Goal: Use online tool/utility: Utilize a website feature to perform a specific function

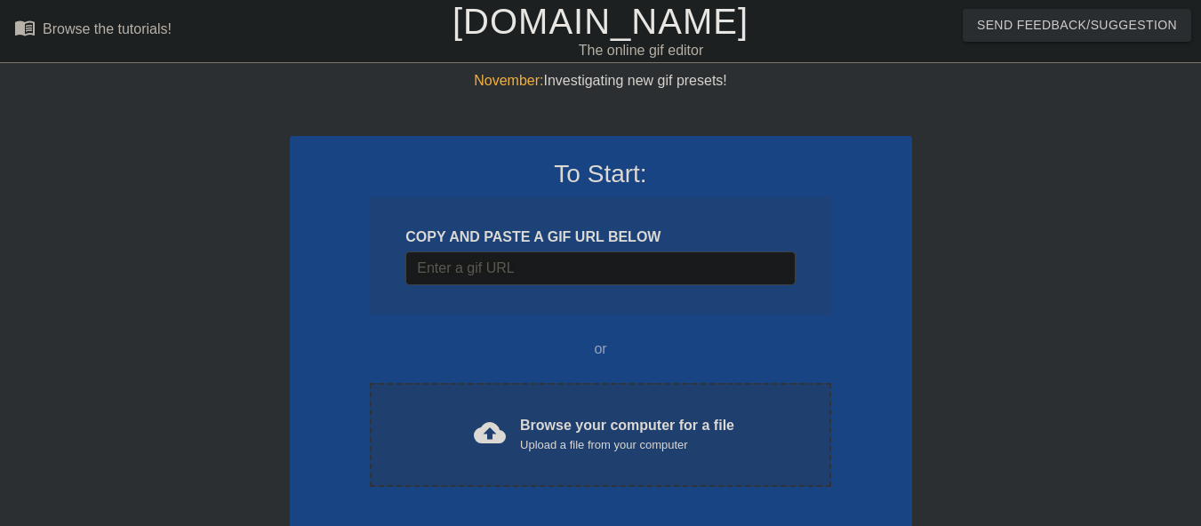
click at [470, 441] on div "cloud_upload" at bounding box center [486, 436] width 39 height 38
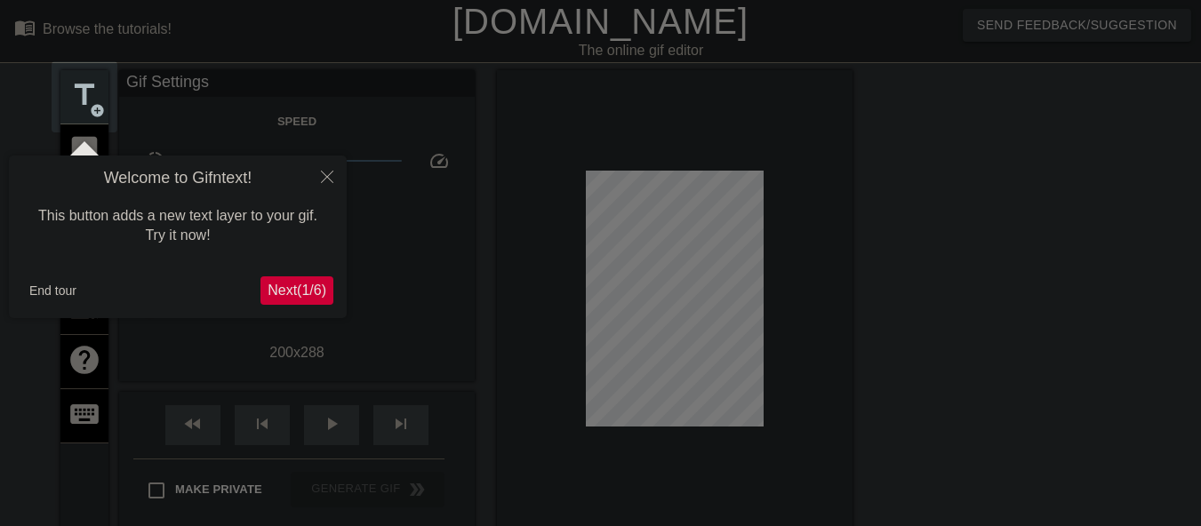
scroll to position [44, 0]
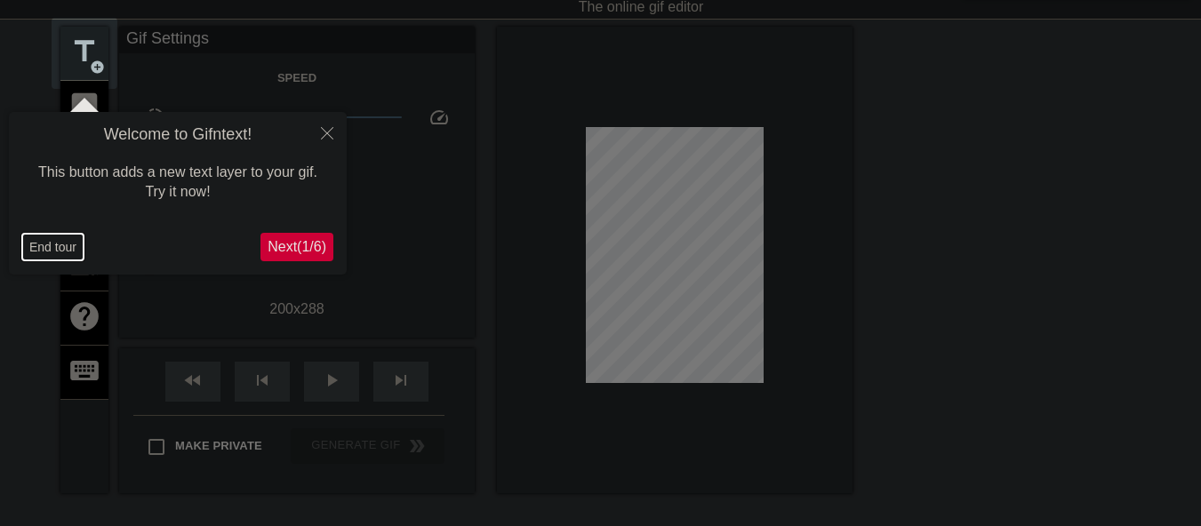
click at [46, 254] on button "End tour" at bounding box center [52, 247] width 61 height 27
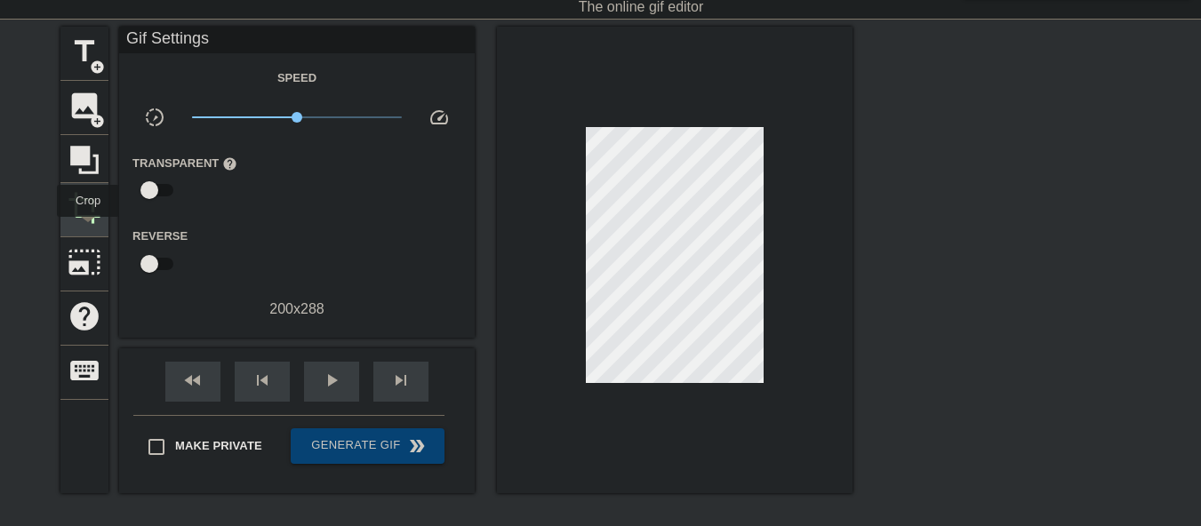
click at [88, 229] on div "crop" at bounding box center [84, 210] width 48 height 54
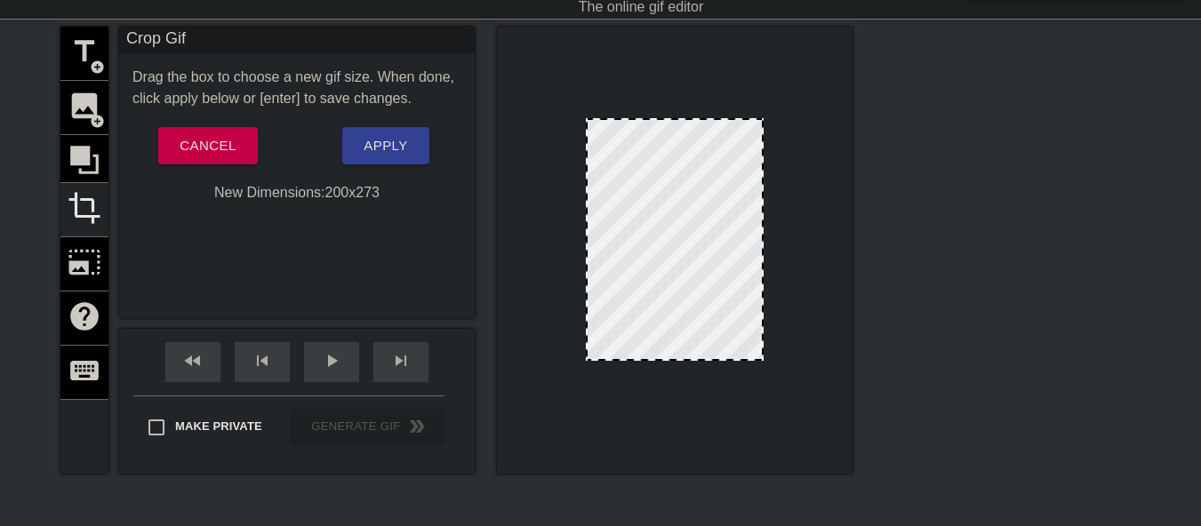
drag, startPoint x: 689, startPoint y: 372, endPoint x: 684, endPoint y: 359, distance: 14.4
click at [684, 359] on div at bounding box center [675, 359] width 174 height 9
click at [379, 157] on span "Apply" at bounding box center [386, 145] width 44 height 23
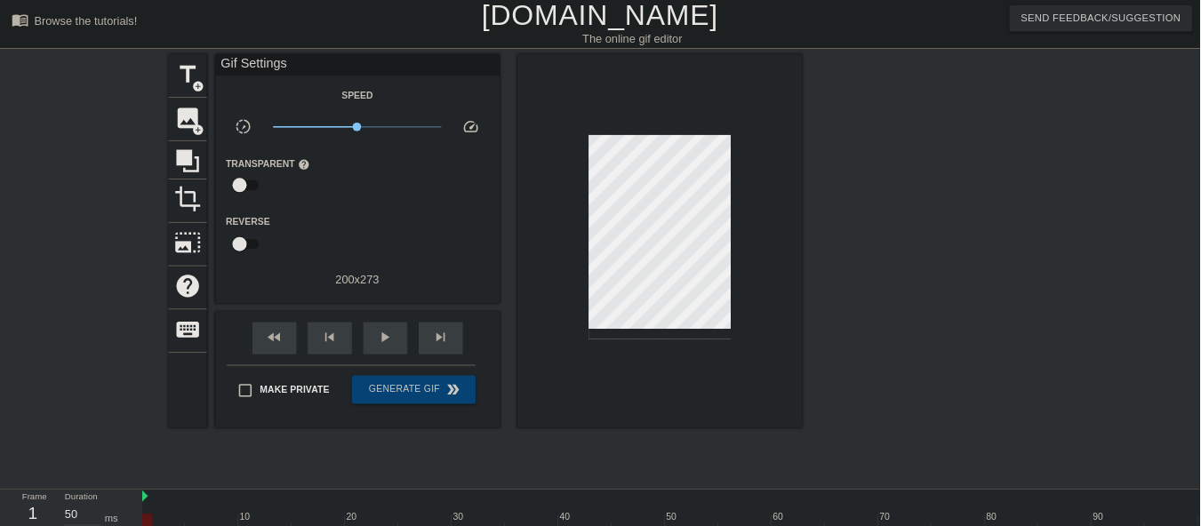
scroll to position [0, 0]
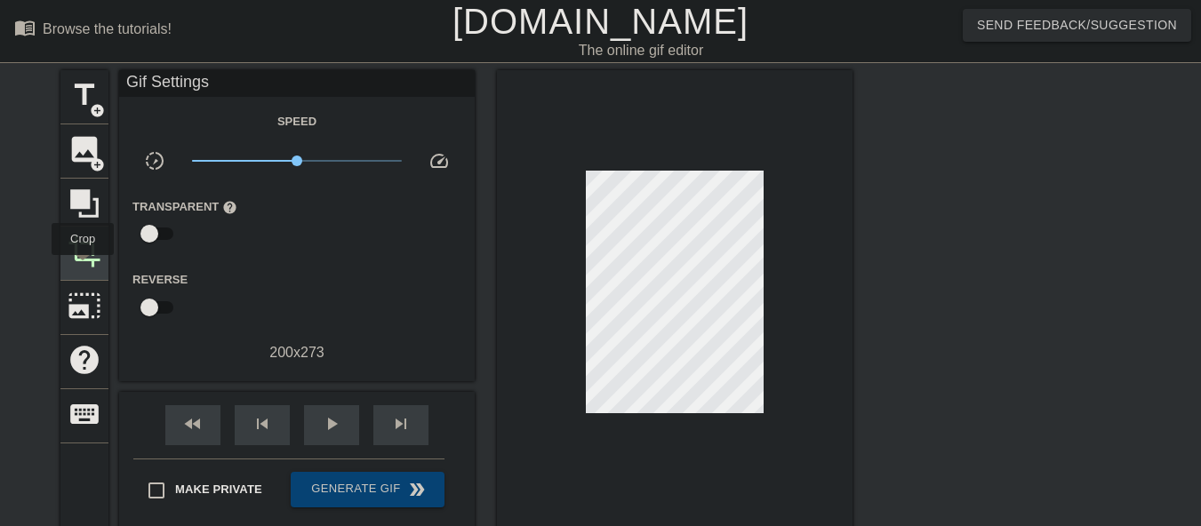
click at [83, 268] on div "crop" at bounding box center [84, 254] width 48 height 54
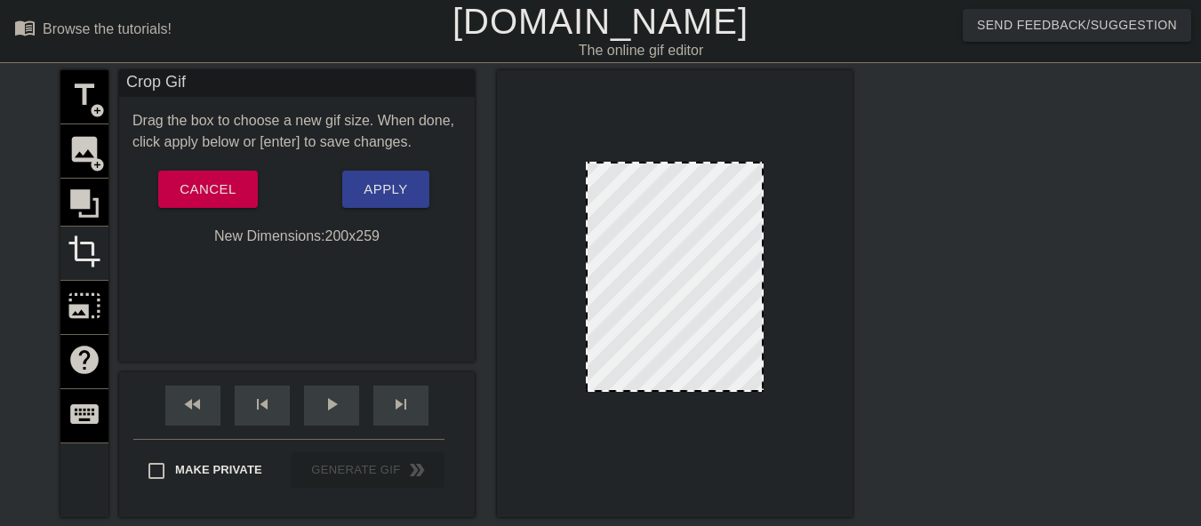
drag, startPoint x: 665, startPoint y: 400, endPoint x: 666, endPoint y: 388, distance: 12.5
click at [380, 204] on button "Apply" at bounding box center [385, 189] width 86 height 37
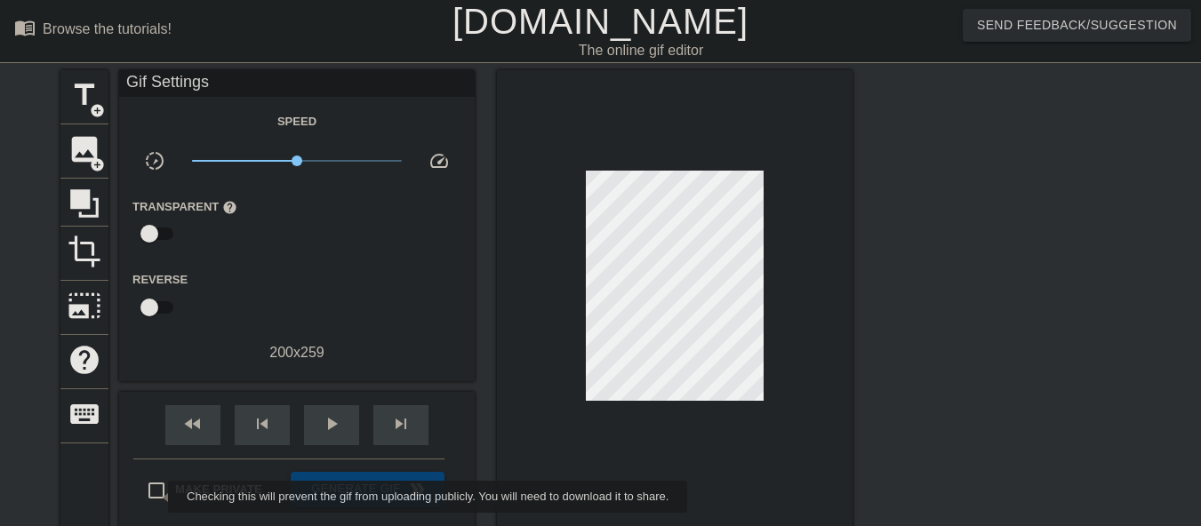
click at [156, 497] on input "Make Private" at bounding box center [156, 490] width 37 height 37
checkbox input "true"
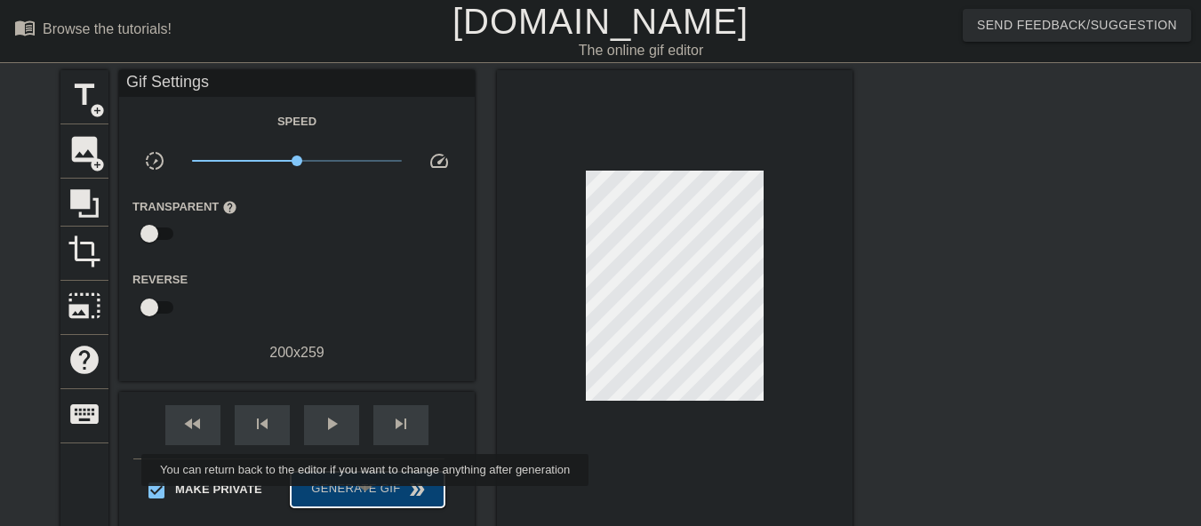
drag, startPoint x: 367, startPoint y: 499, endPoint x: 738, endPoint y: 458, distance: 372.9
click at [365, 499] on button "Generate Gif double_arrow" at bounding box center [368, 490] width 154 height 36
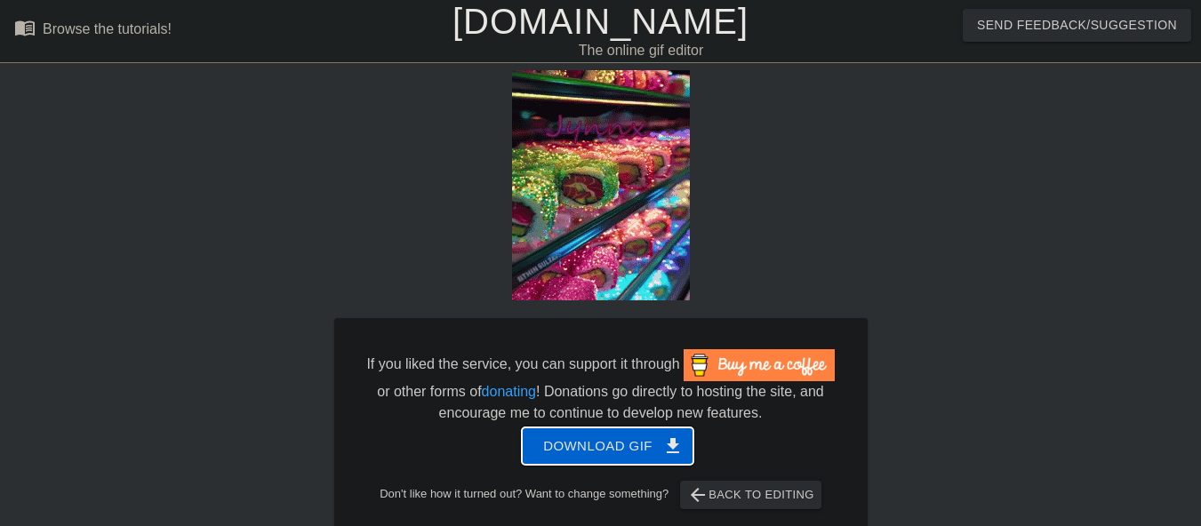
click at [650, 452] on span "Download gif get_app" at bounding box center [607, 446] width 129 height 23
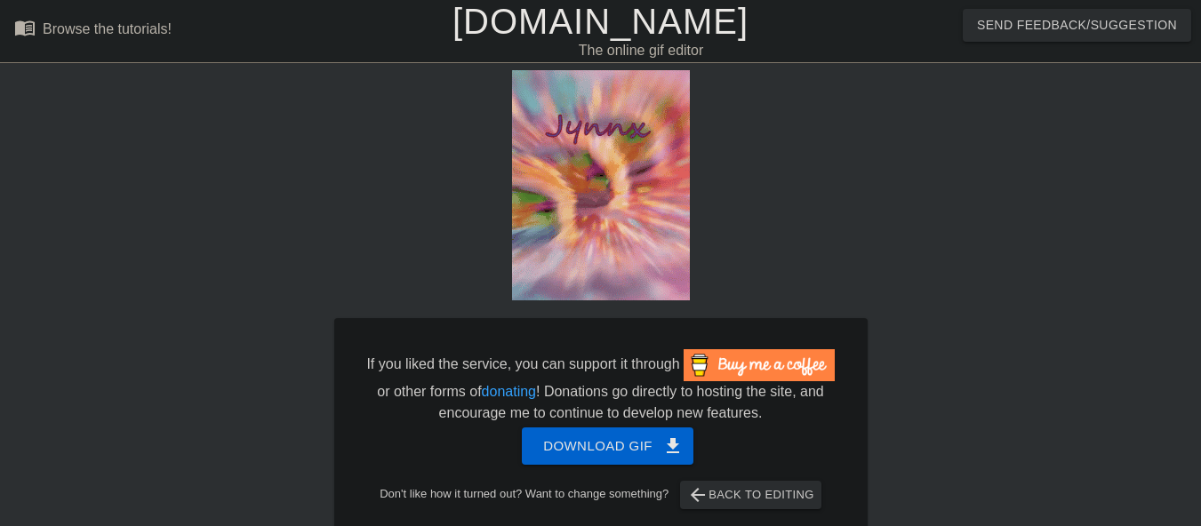
click at [613, 28] on link "[DOMAIN_NAME]" at bounding box center [600, 21] width 296 height 39
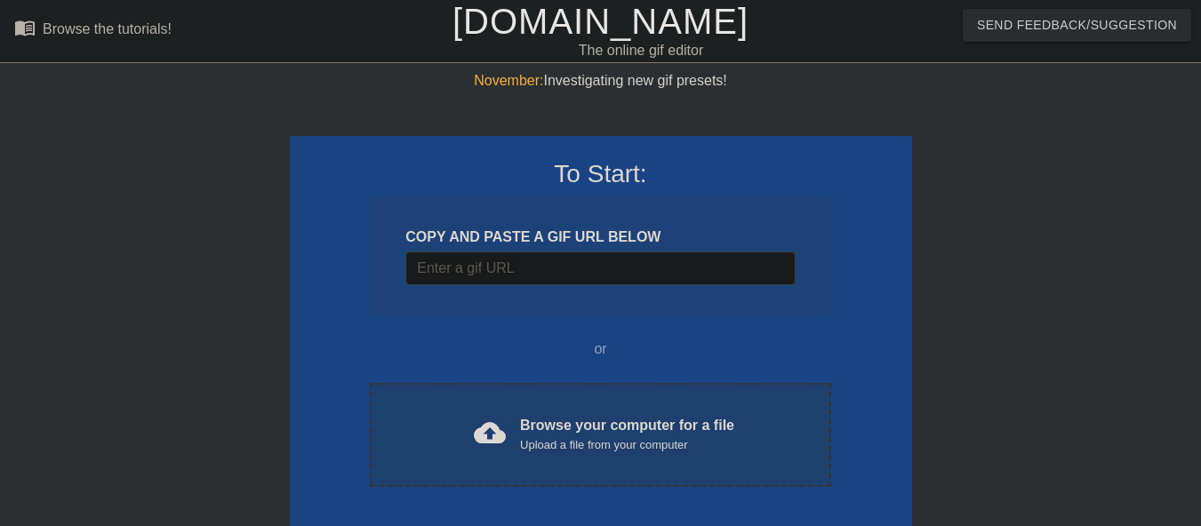
click at [589, 420] on div "Browse your computer for a file Upload a file from your computer" at bounding box center [627, 434] width 214 height 39
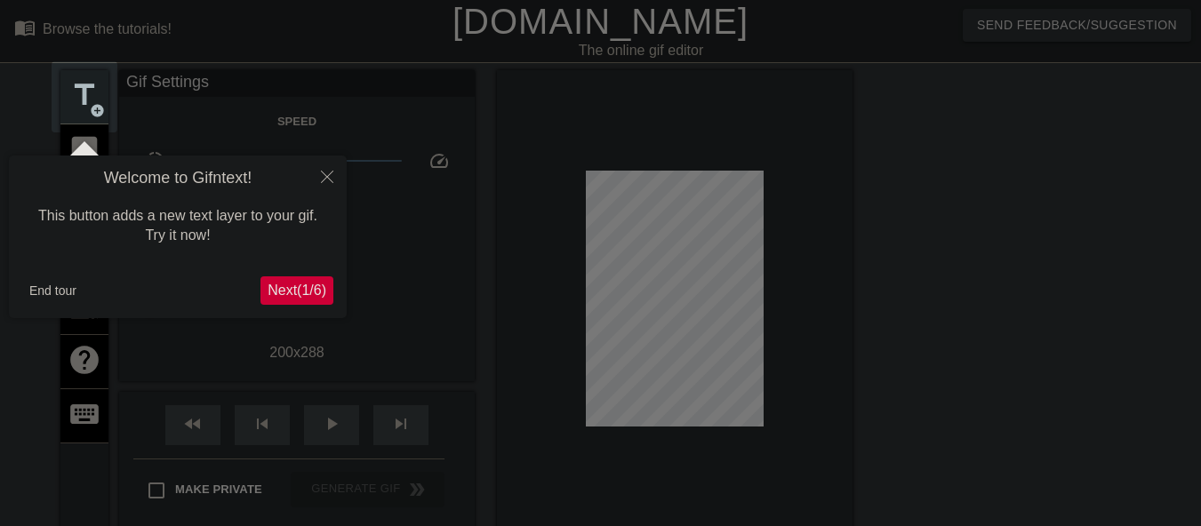
scroll to position [44, 0]
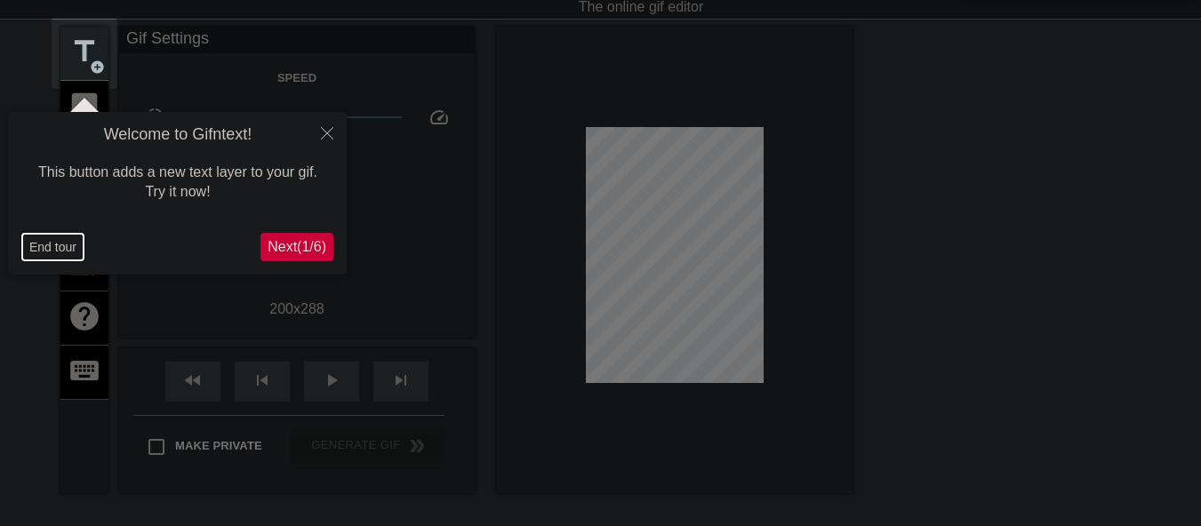
click at [63, 242] on button "End tour" at bounding box center [52, 247] width 61 height 27
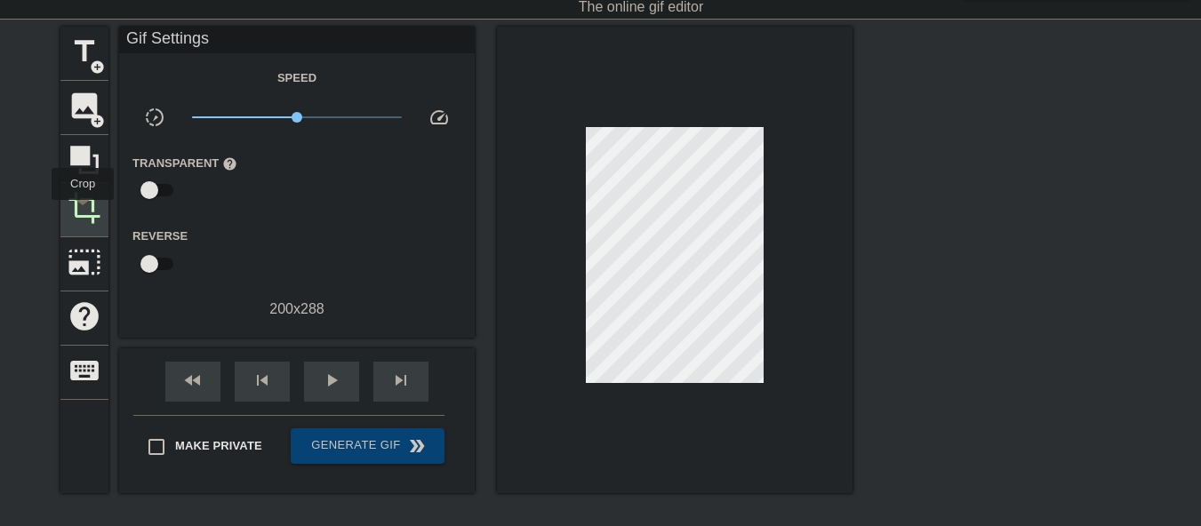
click at [83, 212] on span "crop" at bounding box center [85, 208] width 34 height 34
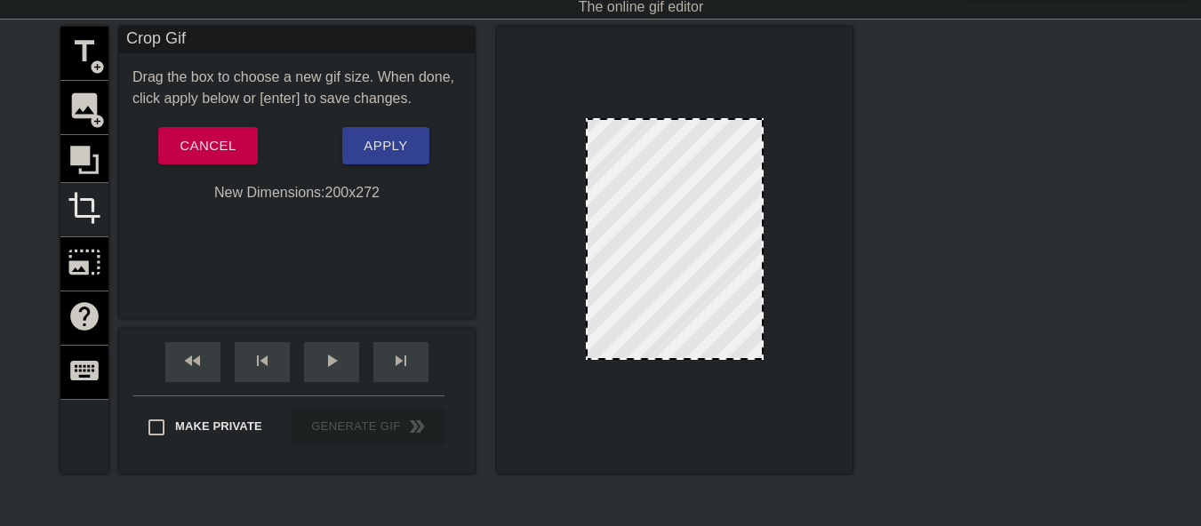
drag, startPoint x: 696, startPoint y: 373, endPoint x: 694, endPoint y: 359, distance: 14.3
click at [694, 359] on div at bounding box center [675, 358] width 174 height 9
click at [381, 148] on span "Apply" at bounding box center [386, 145] width 44 height 23
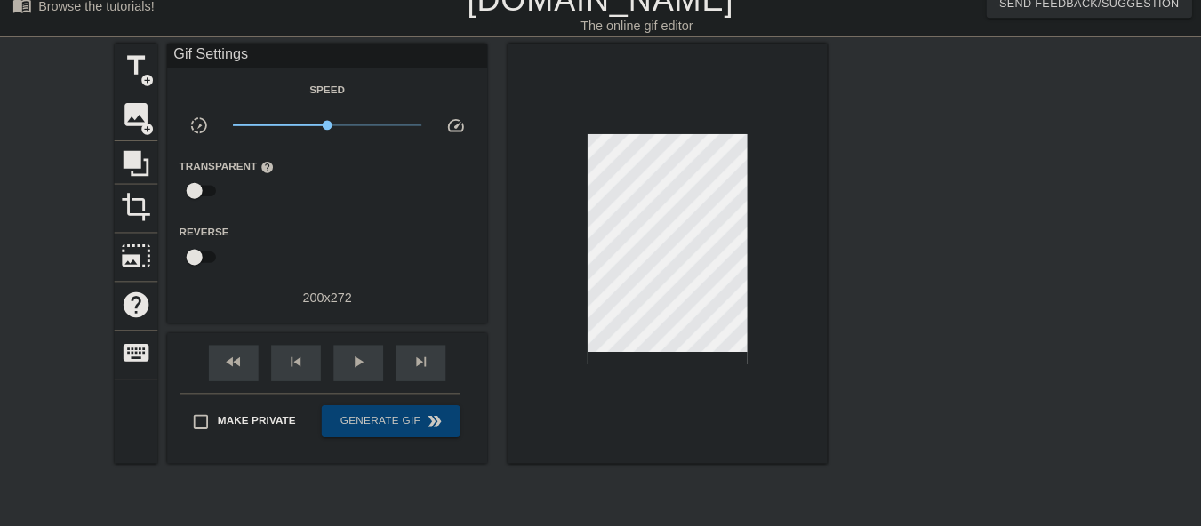
scroll to position [23, 0]
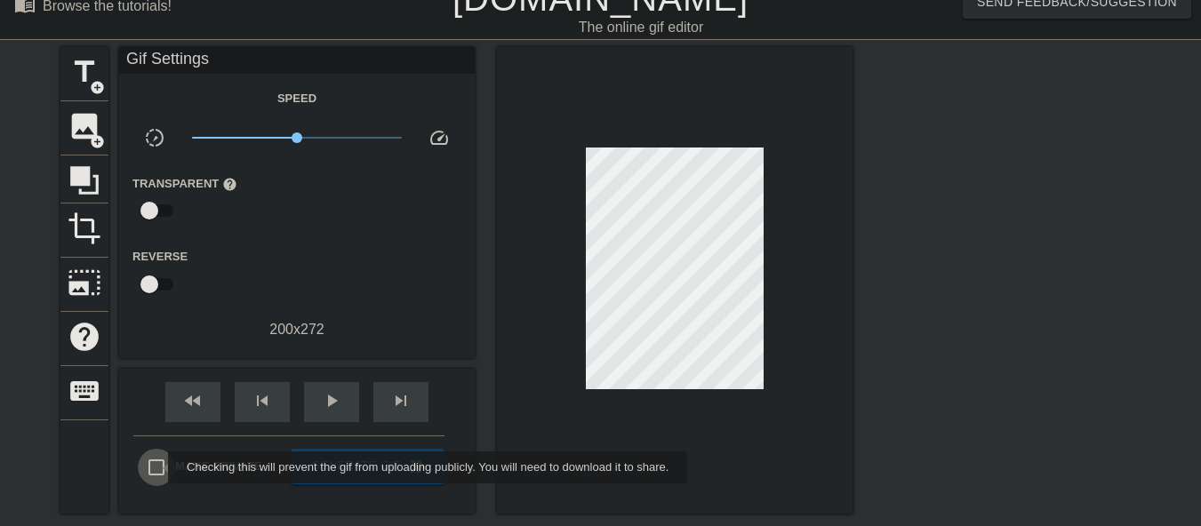
click at [156, 468] on input "Make Private" at bounding box center [156, 467] width 37 height 37
checkbox input "true"
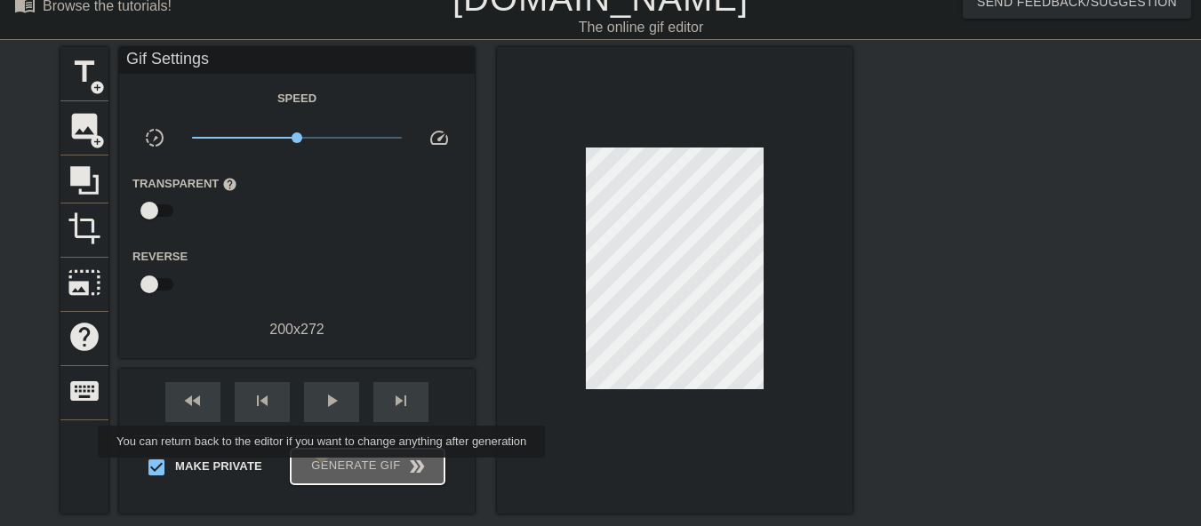
click at [324, 470] on span "Generate Gif double_arrow" at bounding box center [368, 466] width 140 height 21
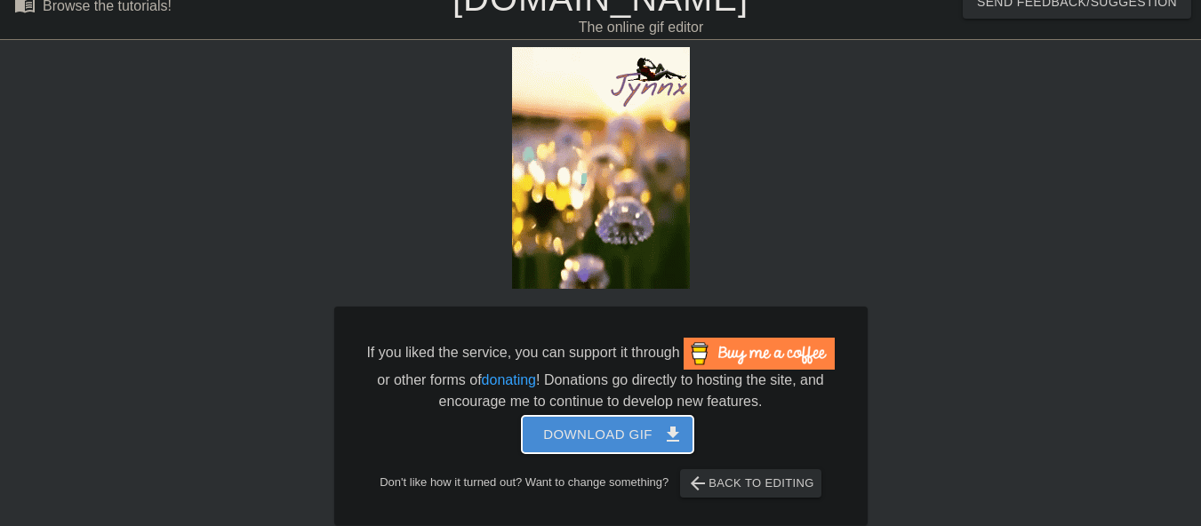
click at [599, 428] on span "Download gif get_app" at bounding box center [607, 434] width 129 height 23
